Goal: Information Seeking & Learning: Learn about a topic

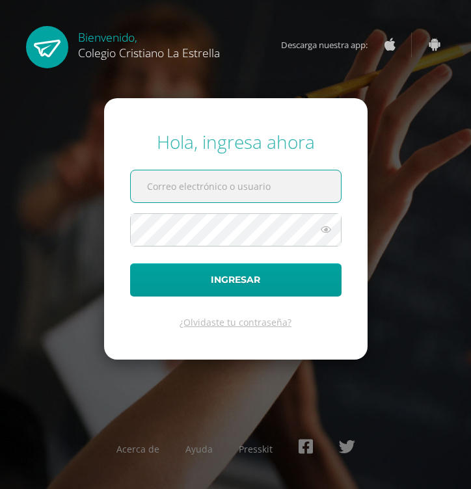
type input "20@laestrella.edu.gt"
click at [235, 280] on button "Ingresar" at bounding box center [235, 279] width 211 height 33
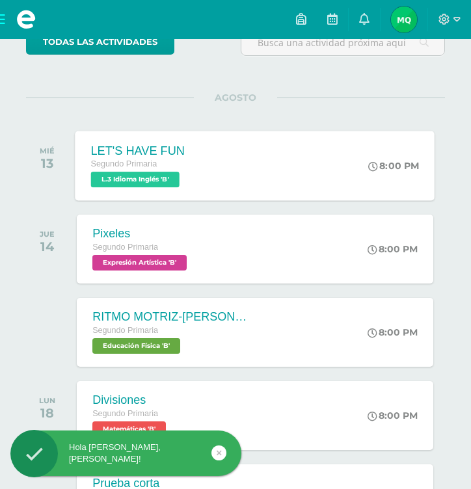
scroll to position [150, 1]
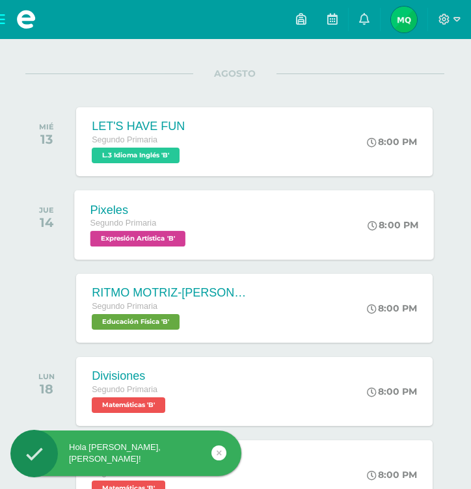
click at [264, 239] on div "Pixeles Segundo Primaria Expresión Artística 'B' 8:00 PM [GEOGRAPHIC_DATA] Expr…" at bounding box center [255, 225] width 360 height 70
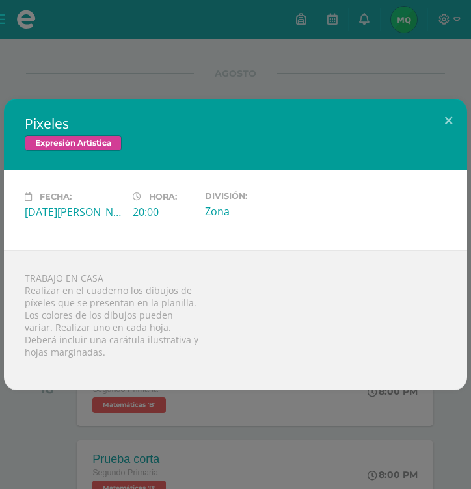
click at [79, 424] on div "Pixeles Expresión Artística Fecha: [DATE][PERSON_NAME] Hora: 20:00 División: Zo…" at bounding box center [235, 244] width 471 height 489
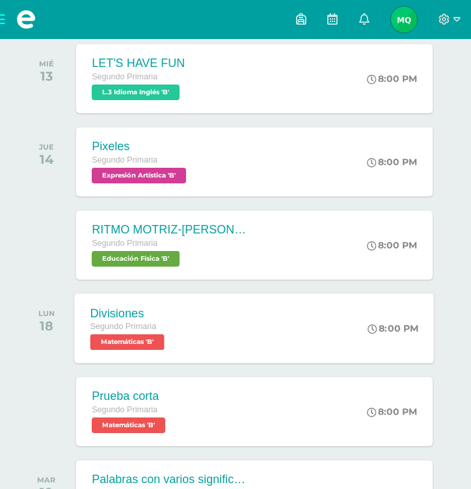
scroll to position [226, 1]
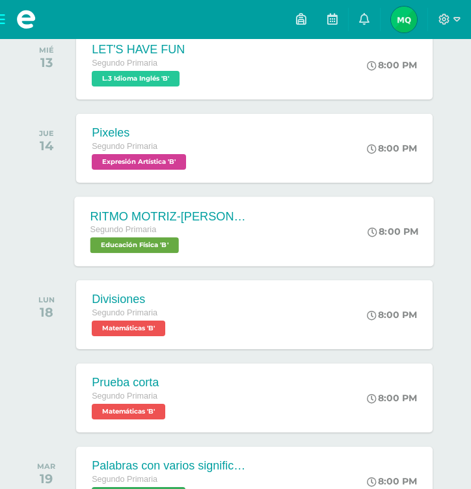
click at [167, 241] on span "Educación Física 'B'" at bounding box center [134, 245] width 88 height 16
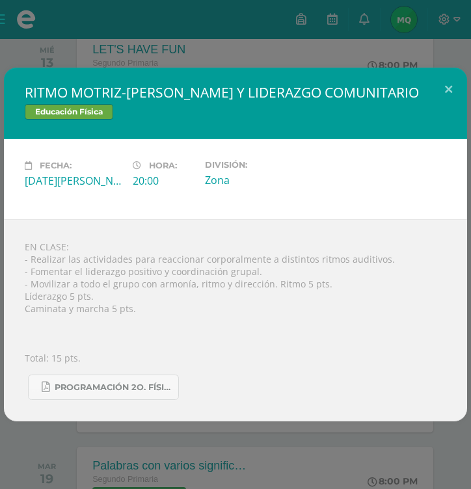
click at [216, 427] on div "RITMO MOTRIZ-[PERSON_NAME] Y LIDERAZGO COMUNITARIO Educación Física Fecha: [DAT…" at bounding box center [235, 244] width 471 height 489
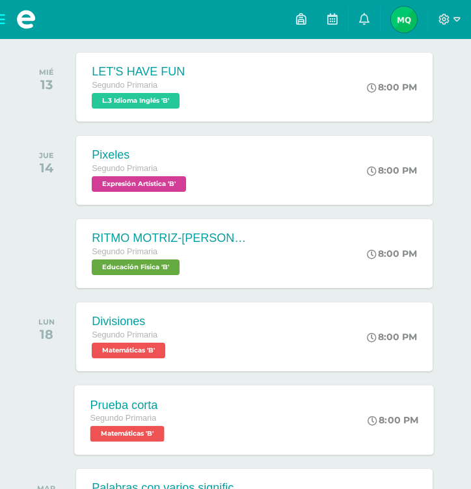
scroll to position [204, 1]
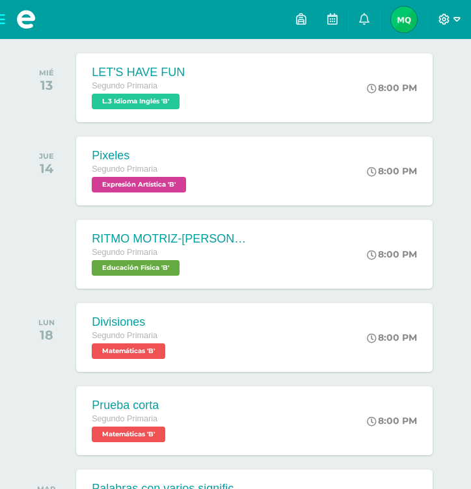
click at [442, 16] on icon at bounding box center [444, 19] width 11 height 11
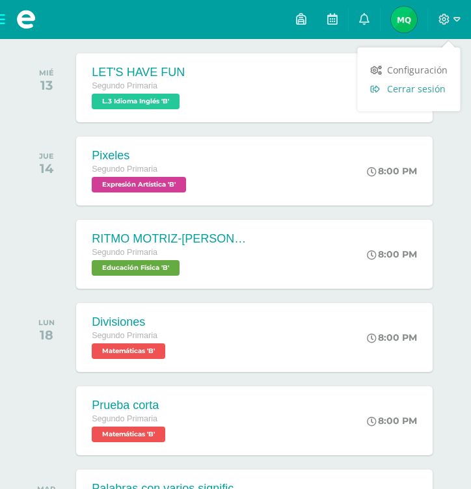
click at [390, 89] on span "Cerrar sesión" at bounding box center [416, 89] width 59 height 12
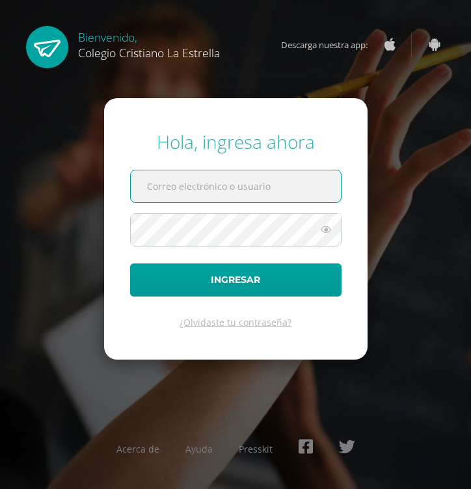
click at [317, 188] on input "text" at bounding box center [236, 186] width 210 height 32
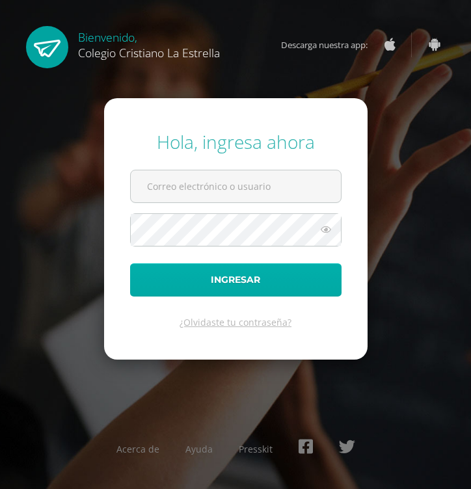
type input "760@laestrella.edu.gt"
click at [222, 274] on button "Ingresar" at bounding box center [235, 279] width 211 height 33
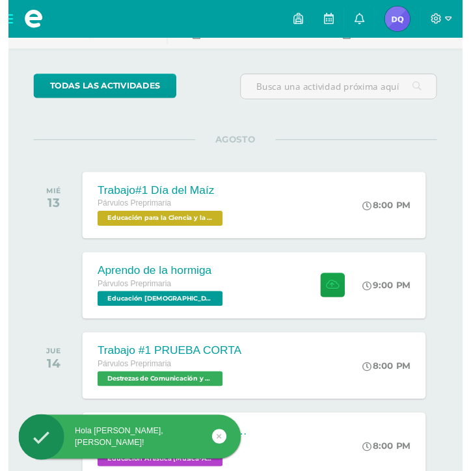
scroll to position [80, 0]
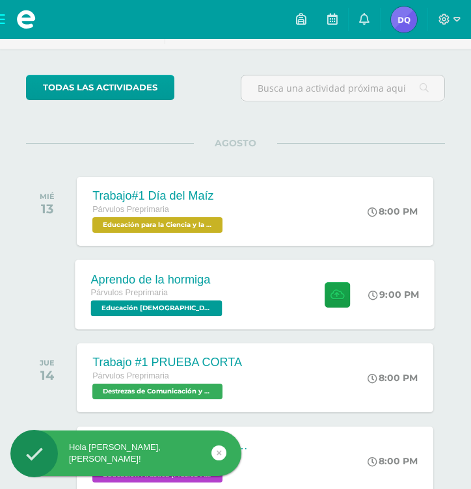
click at [213, 286] on div "Aprendo de la hormiga Párvulos Preprimaria Educación [DEMOGRAPHIC_DATA] 'B'" at bounding box center [158, 295] width 166 height 70
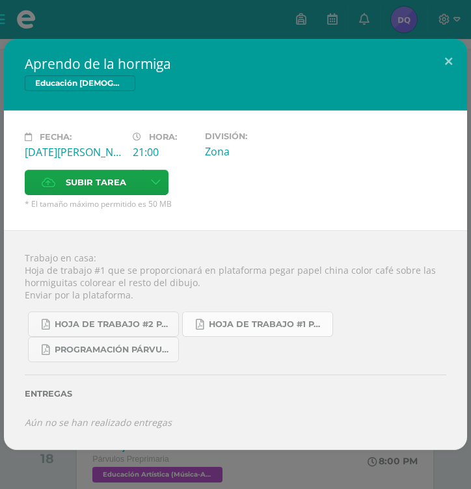
click at [248, 325] on span "hoja de trabajo #1 Párvulos A-B 4ta. Unidad 2025.pdf" at bounding box center [267, 324] width 117 height 10
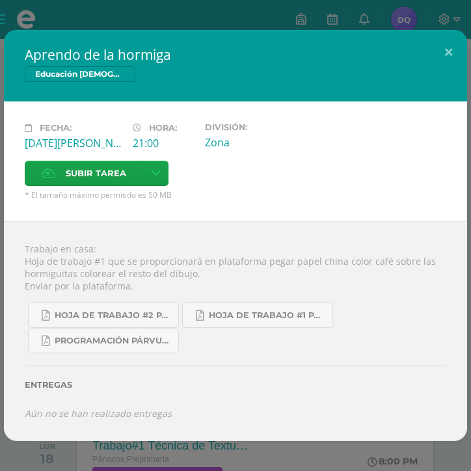
click at [163, 10] on div "Aprendo de la hormiga Educación [DEMOGRAPHIC_DATA] Fecha: [DATE][PERSON_NAME] H…" at bounding box center [235, 235] width 471 height 471
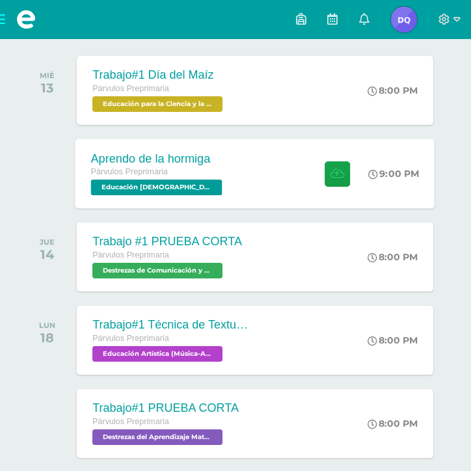
scroll to position [202, 0]
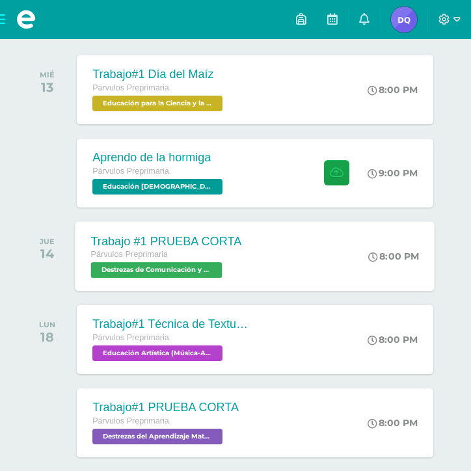
click at [203, 264] on span "Destrezas de Comunicación y Lenguaje 'B'" at bounding box center [156, 270] width 131 height 16
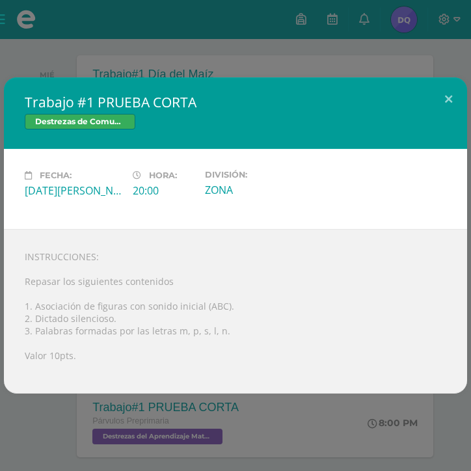
click at [195, 427] on div "Trabajo #1 PRUEBA CORTA Destrezas de Comunicación y Lenguaje Fecha: Jueves 14 d…" at bounding box center [235, 235] width 471 height 471
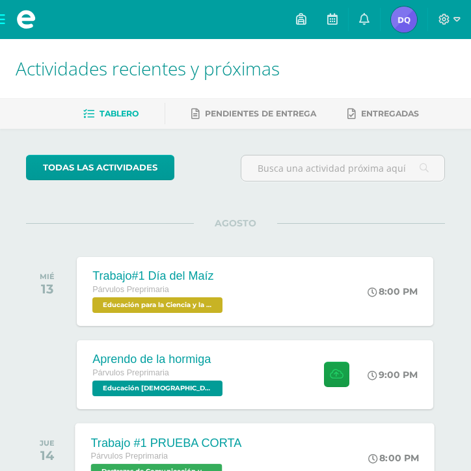
scroll to position [0, 0]
click at [268, 374] on div "Aprendo de la hormiga Párvulos Preprimaria Educación Cristiana 'B' 9:00 PM Apre…" at bounding box center [255, 375] width 360 height 70
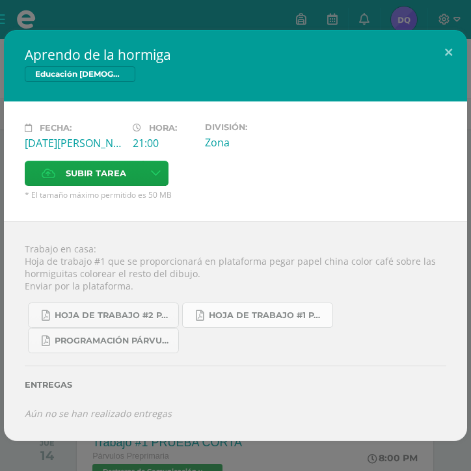
click at [233, 312] on span "hoja de trabajo #1 Párvulos A-B 4ta. Unidad 2025.pdf" at bounding box center [267, 315] width 117 height 10
